Goal: Transaction & Acquisition: Purchase product/service

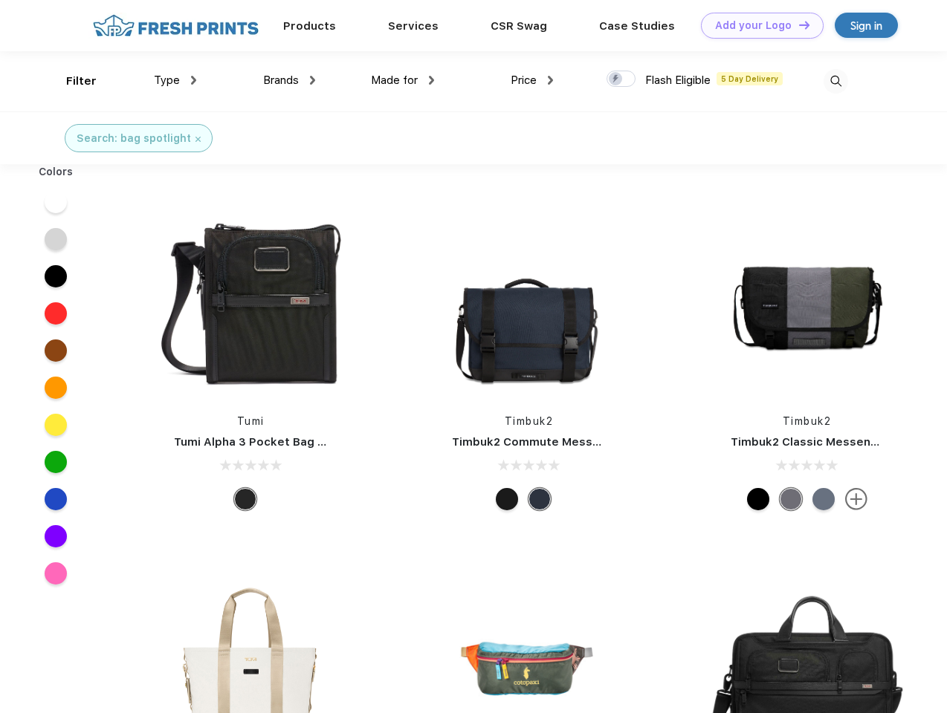
scroll to position [1, 0]
click at [756, 25] on link "Add your Logo Design Tool" at bounding box center [762, 26] width 123 height 26
click at [0, 0] on div "Design Tool" at bounding box center [0, 0] width 0 height 0
click at [797, 25] on link "Add your Logo Design Tool" at bounding box center [762, 26] width 123 height 26
click at [71, 81] on div "Filter" at bounding box center [81, 81] width 30 height 17
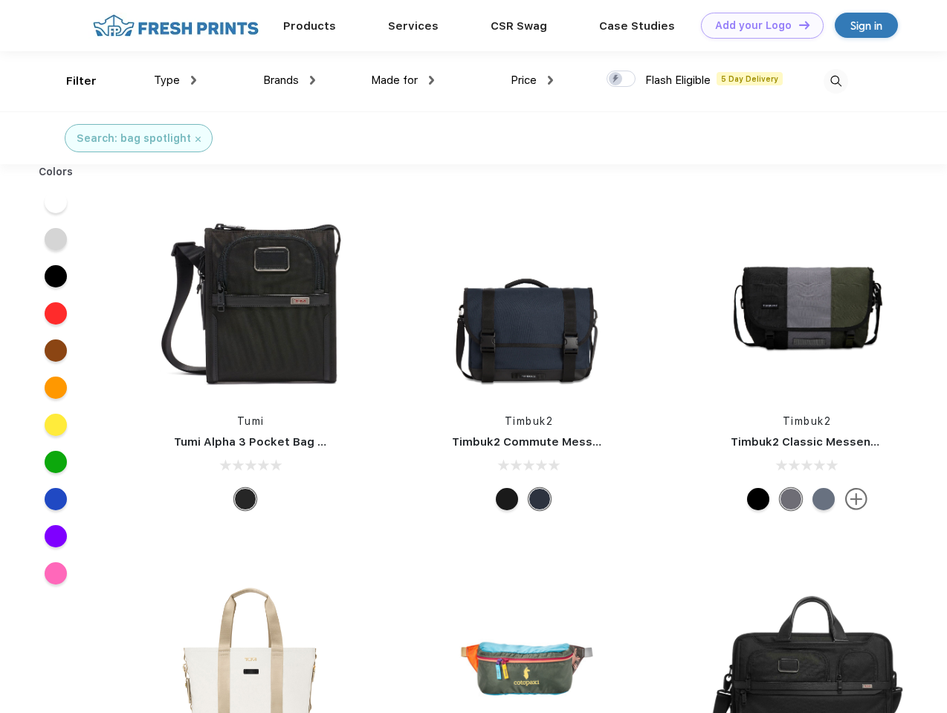
click at [175, 80] on span "Type" at bounding box center [167, 80] width 26 height 13
click at [289, 80] on span "Brands" at bounding box center [281, 80] width 36 height 13
click at [403, 80] on span "Made for" at bounding box center [394, 80] width 47 height 13
click at [532, 80] on span "Price" at bounding box center [523, 80] width 26 height 13
click at [621, 80] on div at bounding box center [620, 79] width 29 height 16
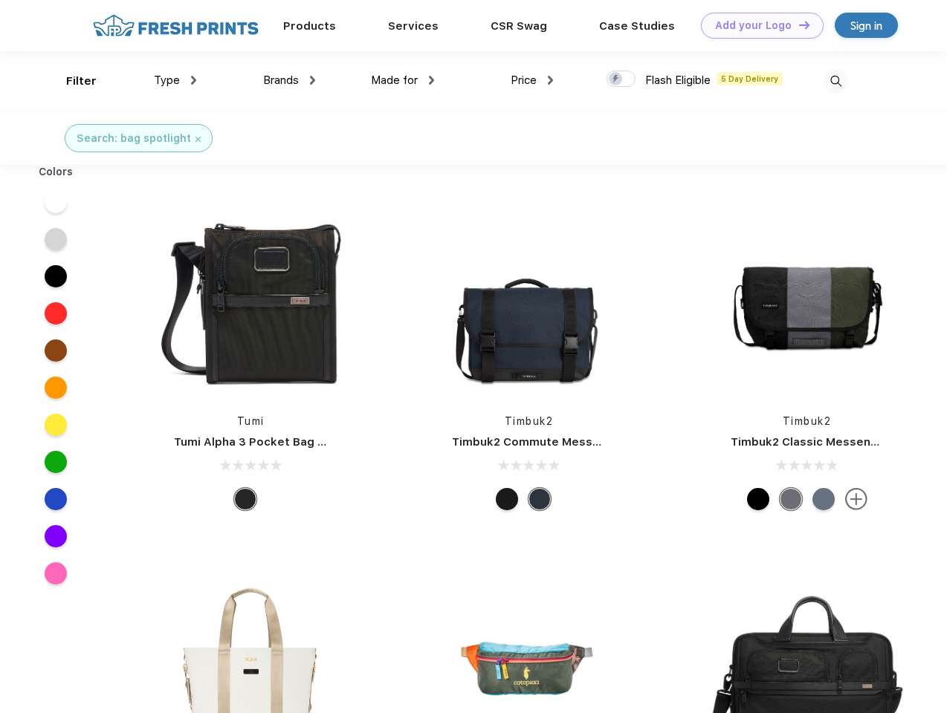
click at [616, 80] on input "checkbox" at bounding box center [611, 75] width 10 height 10
click at [835, 81] on img at bounding box center [835, 81] width 25 height 25
